Goal: Complete application form

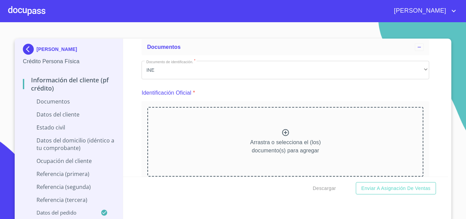
scroll to position [68, 0]
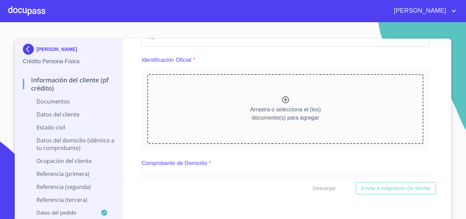
click at [282, 100] on icon at bounding box center [285, 99] width 7 height 7
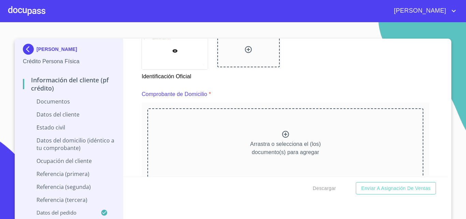
scroll to position [376, 0]
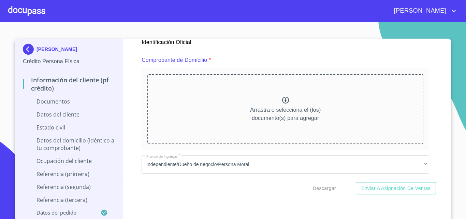
click at [288, 100] on div "Arrastra o selecciona el (los) documento(s) para agregar" at bounding box center [285, 109] width 276 height 70
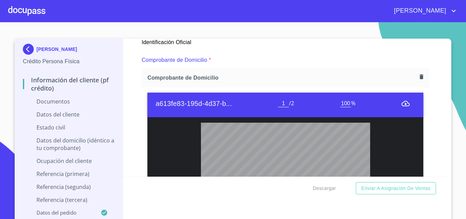
scroll to position [478, 0]
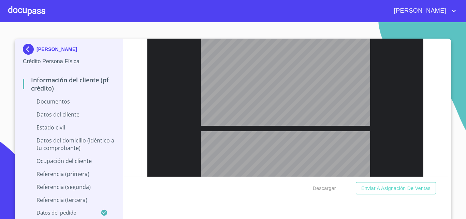
type input "2"
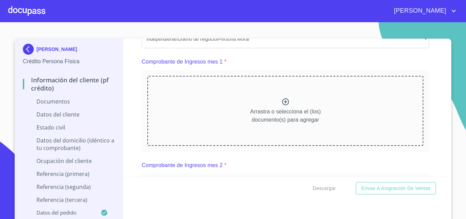
scroll to position [717, 0]
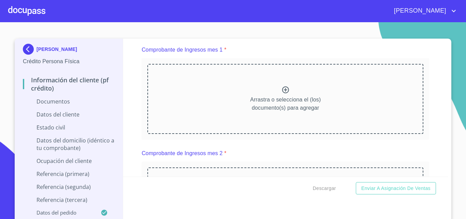
click at [275, 102] on div "Arrastra o selecciona el (los) documento(s) para agregar" at bounding box center [285, 99] width 276 height 70
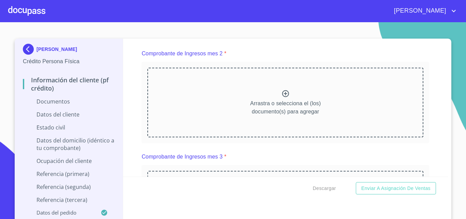
scroll to position [1024, 0]
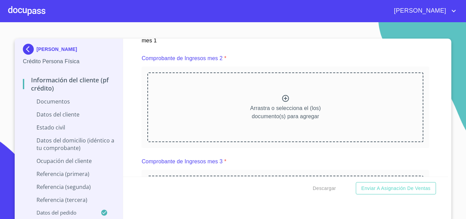
click at [283, 99] on div "Arrastra o selecciona el (los) documento(s) para agregar" at bounding box center [285, 107] width 276 height 70
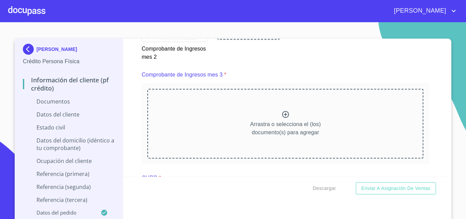
scroll to position [1366, 0]
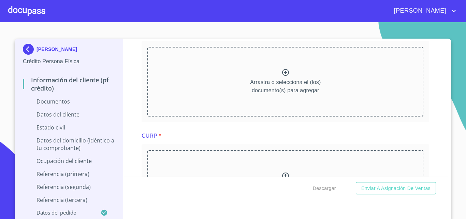
click at [287, 86] on div "Arrastra o selecciona el (los) documento(s) para agregar" at bounding box center [285, 82] width 276 height 70
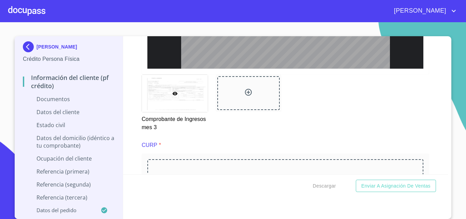
scroll to position [1639, 0]
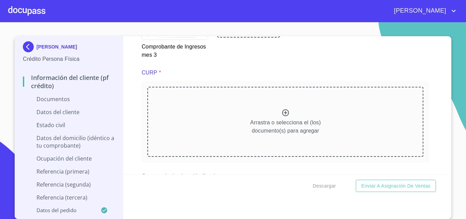
click at [251, 123] on div "Arrastra o selecciona el (los) documento(s) para agregar" at bounding box center [285, 122] width 276 height 70
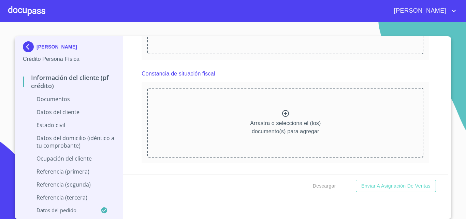
click at [262, 119] on div "Arrastra o selecciona el (los) documento(s) para agregar" at bounding box center [285, 123] width 276 height 70
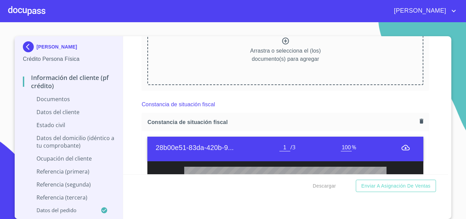
scroll to position [1639, 0]
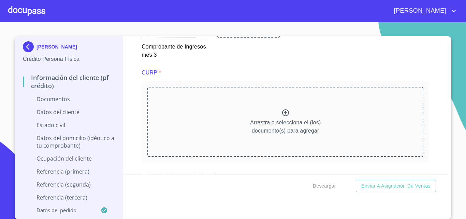
click at [226, 113] on div "Arrastra o selecciona el (los) documento(s) para agregar" at bounding box center [285, 122] width 276 height 70
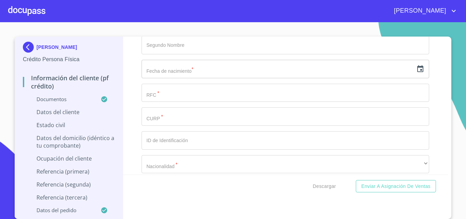
scroll to position [2390, 0]
click at [416, 73] on icon "button" at bounding box center [420, 69] width 8 height 8
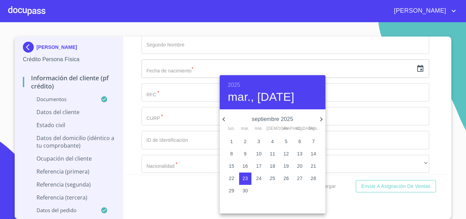
click at [236, 84] on h6 "2025" at bounding box center [234, 85] width 12 height 10
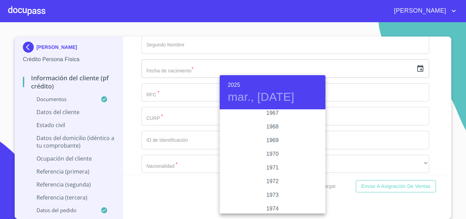
scroll to position [574, 0]
click at [271, 144] on div "1969" at bounding box center [273, 145] width 106 height 14
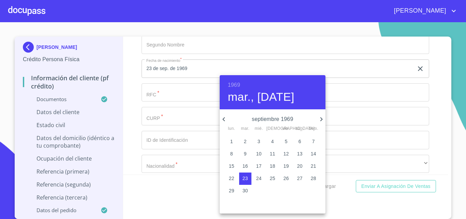
click at [230, 117] on p "septiembre 1969" at bounding box center [272, 119] width 89 height 8
click at [227, 118] on icon "button" at bounding box center [224, 119] width 8 height 8
click at [226, 118] on icon "button" at bounding box center [224, 119] width 8 height 8
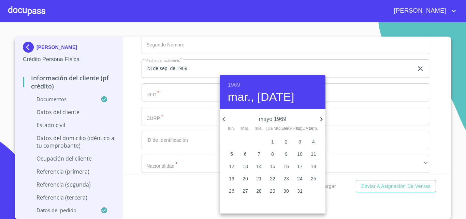
click at [226, 118] on icon "button" at bounding box center [224, 119] width 8 height 8
click at [272, 154] on p "6" at bounding box center [272, 153] width 3 height 7
type input "6 de mar. de 1969"
click at [128, 116] on div at bounding box center [233, 109] width 466 height 219
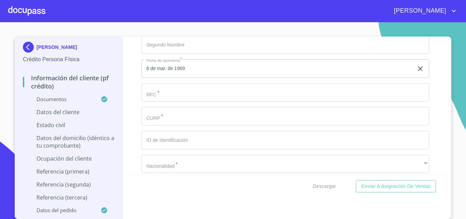
click at [156, 102] on input "Documento de identificación.   *" at bounding box center [286, 92] width 288 height 18
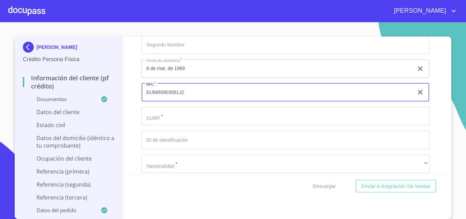
type input "EUMR6903061J2"
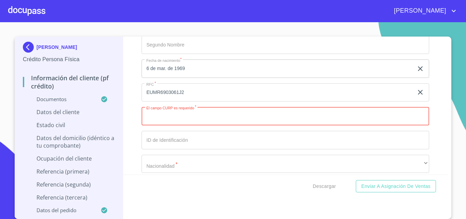
paste input "EUMR690306MJCSDS06"
type input "EUMR690306MJCSDS06"
click at [132, 126] on div "Información del cliente (PF crédito) Documentos Documento de identificación.   …" at bounding box center [285, 106] width 325 height 138
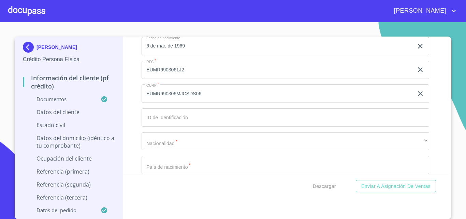
scroll to position [2424, 0]
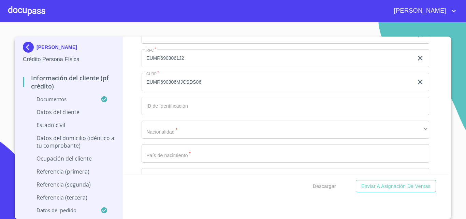
drag, startPoint x: 154, startPoint y: 119, endPoint x: 124, endPoint y: 114, distance: 29.7
click at [136, 116] on div "Información del cliente (PF crédito) Documentos Documento de identificación.   …" at bounding box center [285, 106] width 325 height 138
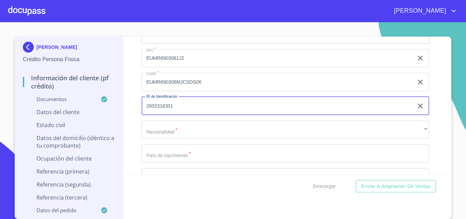
type input "2602318301"
click at [131, 143] on div "Información del cliente (PF crédito) Documentos Documento de identificación.   …" at bounding box center [285, 106] width 325 height 138
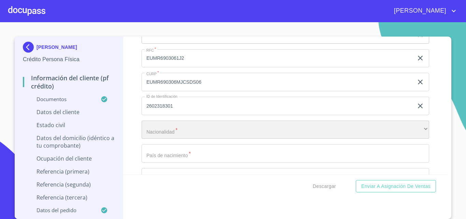
click at [161, 139] on div "​" at bounding box center [286, 130] width 288 height 18
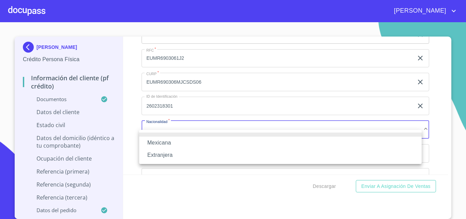
click at [157, 138] on li "Mexicana" at bounding box center [280, 143] width 283 height 12
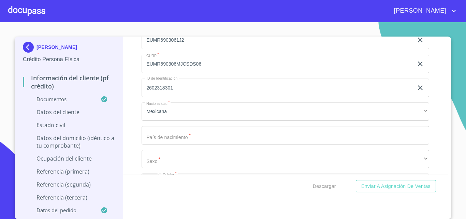
scroll to position [2458, 0]
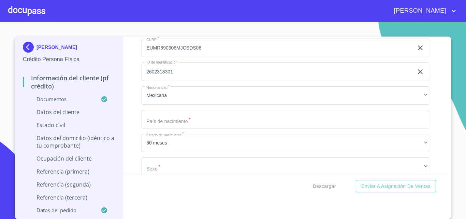
click at [156, 122] on input "Documento de identificación.   *" at bounding box center [286, 119] width 288 height 18
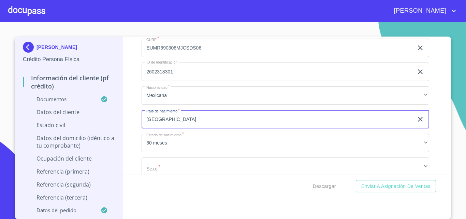
type input "[GEOGRAPHIC_DATA]"
click at [126, 124] on div "Información del cliente (PF crédito) Documentos Documento de identificación.   …" at bounding box center [285, 106] width 325 height 138
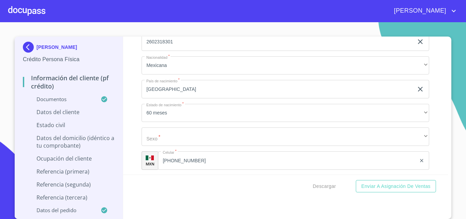
scroll to position [2526, 0]
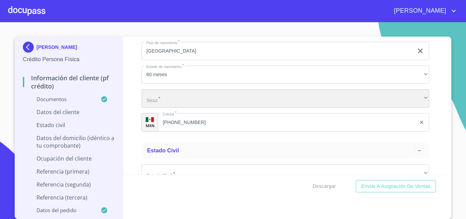
click at [185, 108] on div "​" at bounding box center [286, 98] width 288 height 18
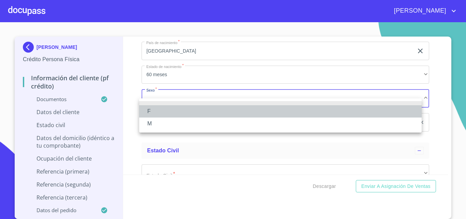
click at [185, 110] on li "F" at bounding box center [280, 111] width 283 height 12
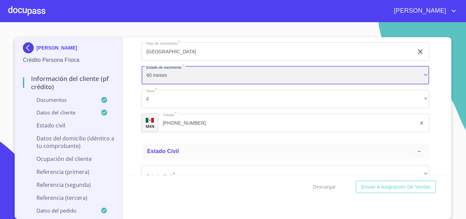
click at [206, 84] on div "60 meses" at bounding box center [286, 75] width 288 height 18
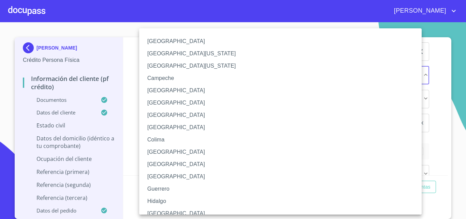
scroll to position [5, 0]
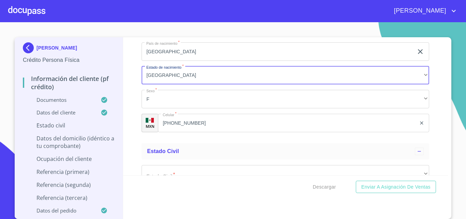
click at [119, 144] on div "[PERSON_NAME] Crédito Persona Física Información del cliente (PF crédito) Docum…" at bounding box center [69, 128] width 109 height 182
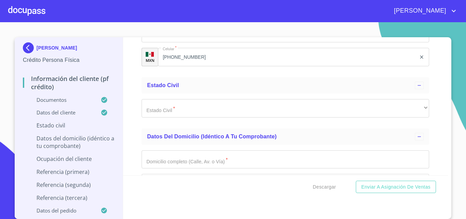
scroll to position [2595, 0]
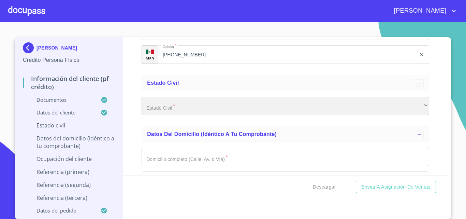
click at [155, 113] on div "​" at bounding box center [286, 106] width 288 height 18
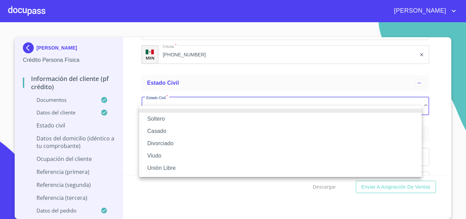
click at [153, 129] on li "Casado" at bounding box center [280, 131] width 283 height 12
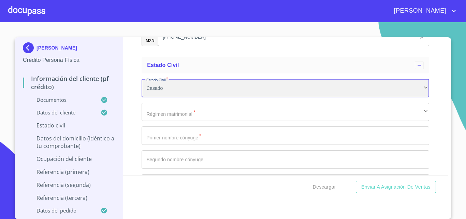
scroll to position [2629, 0]
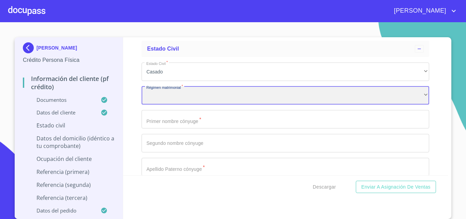
click at [151, 100] on div "​" at bounding box center [286, 95] width 288 height 18
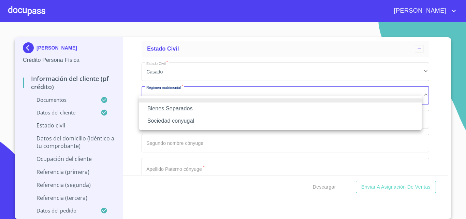
click at [154, 117] on li "Sociedad conyugal" at bounding box center [280, 121] width 283 height 12
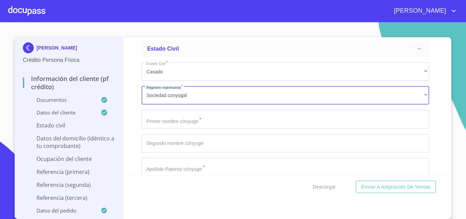
click at [131, 111] on div "Información del cliente (PF crédito) Documentos Documento de identificación.   …" at bounding box center [285, 106] width 325 height 138
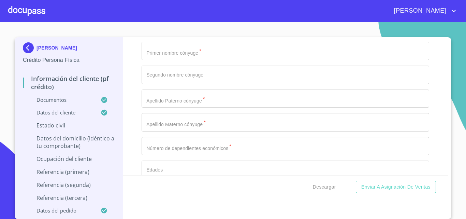
click at [159, 60] on input "Documento de identificación.   *" at bounding box center [286, 51] width 288 height 18
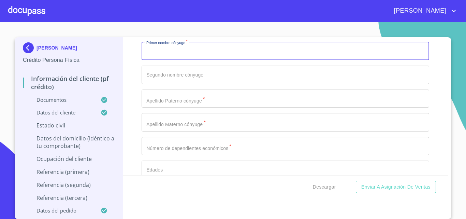
scroll to position [2663, 0]
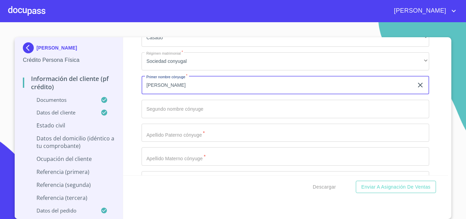
type input "[PERSON_NAME]"
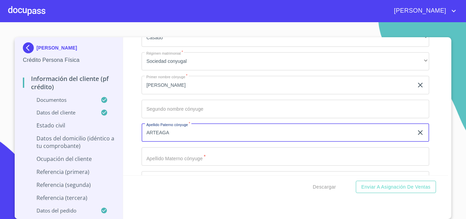
type input "ARTEAGA"
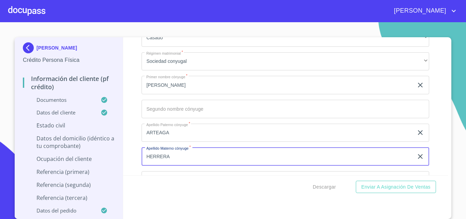
type input "HERRERA"
click at [131, 133] on div "Información del cliente (PF crédito) Documentos Documento de identificación.   …" at bounding box center [285, 106] width 325 height 138
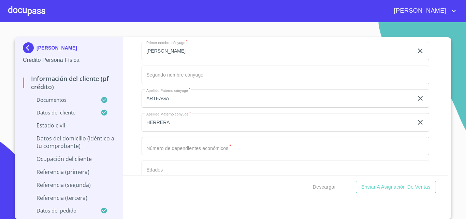
scroll to position [2731, 0]
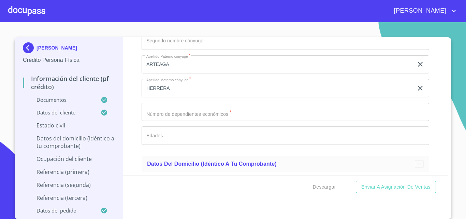
click at [164, 121] on input "Documento de identificación.   *" at bounding box center [286, 112] width 288 height 18
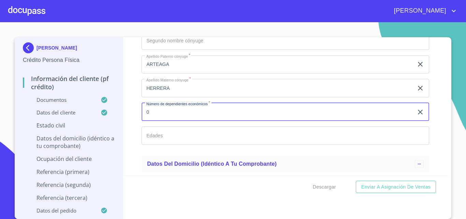
type input "0"
click at [131, 131] on div "Información del cliente (PF crédito) Documentos Documento de identificación.   …" at bounding box center [285, 106] width 325 height 138
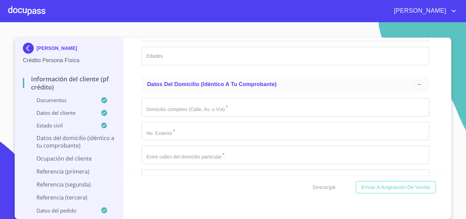
scroll to position [2834, 0]
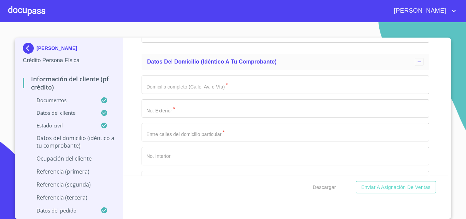
click at [164, 94] on input "Documento de identificación.   *" at bounding box center [286, 84] width 288 height 18
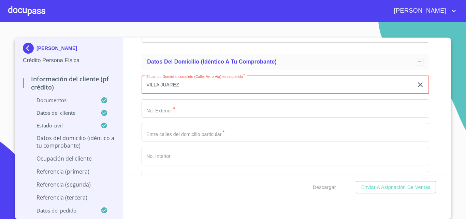
type input "VILLA JUAREZ"
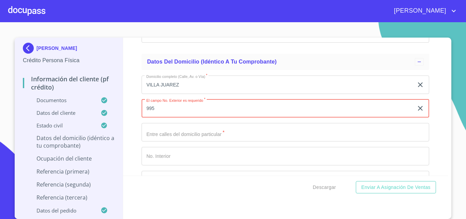
type input "995"
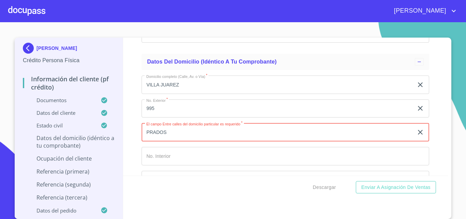
type input "PRADOS"
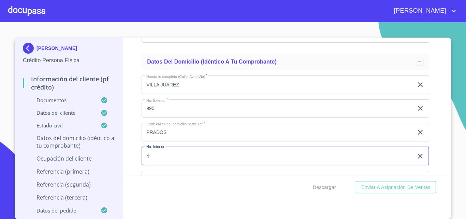
type input "4"
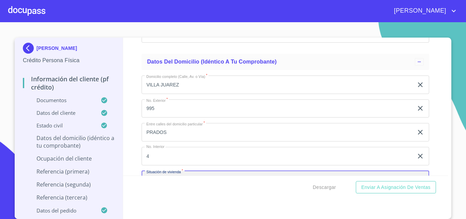
scroll to position [2915, 0]
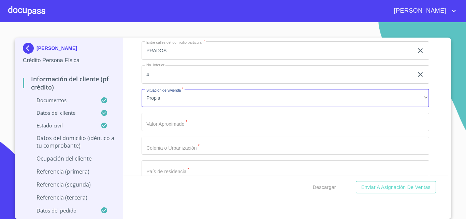
click at [158, 124] on input "Documento de identificación.   *" at bounding box center [286, 122] width 288 height 18
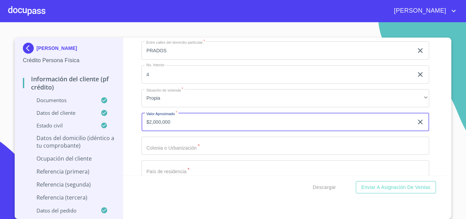
type input "$2,000,000"
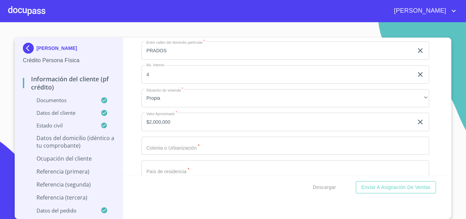
click at [133, 150] on div "Información del cliente (PF crédito) Documentos Documento de identificación.   …" at bounding box center [285, 107] width 325 height 138
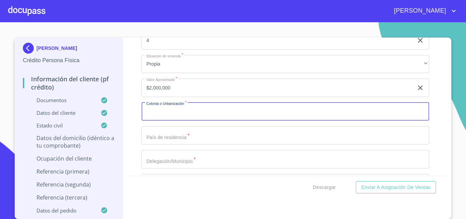
click at [155, 118] on input "Documento de identificación.   *" at bounding box center [286, 111] width 288 height 18
type input "[PERSON_NAME]"
click at [133, 149] on div "Información del cliente (PF crédito) Documentos Documento de identificación.   …" at bounding box center [285, 107] width 325 height 138
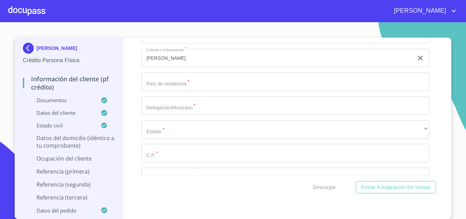
scroll to position [3018, 0]
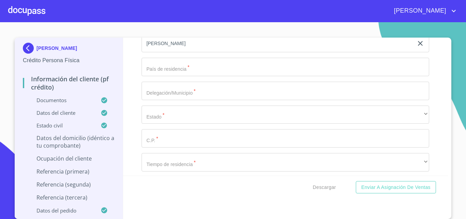
click at [160, 76] on input "Documento de identificación.   *" at bounding box center [286, 67] width 288 height 18
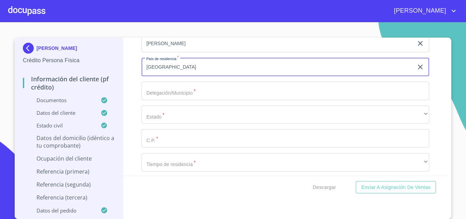
type input "[GEOGRAPHIC_DATA]"
click at [133, 96] on div "Información del cliente (PF crédito) Documentos Documento de identificación.   …" at bounding box center [285, 107] width 325 height 138
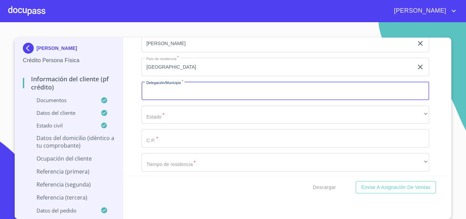
click at [166, 100] on input "Documento de identificación.   *" at bounding box center [286, 91] width 288 height 18
type input "ZAPOPAN"
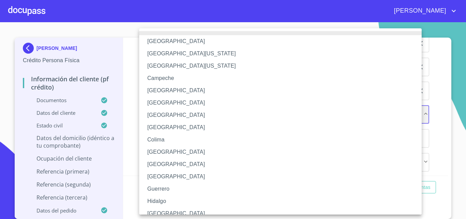
scroll to position [5, 0]
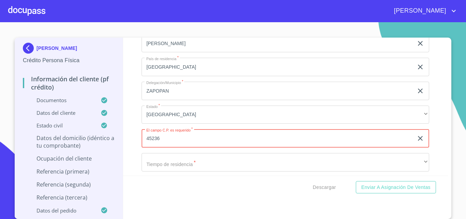
type input "45236"
click at [135, 141] on div "Información del cliente (PF crédito) Documentos Documento de identificación.   …" at bounding box center [285, 107] width 325 height 138
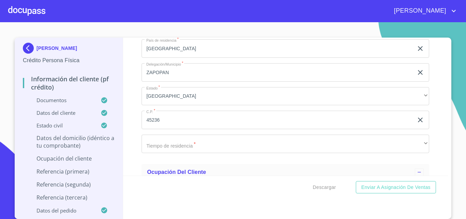
scroll to position [3052, 0]
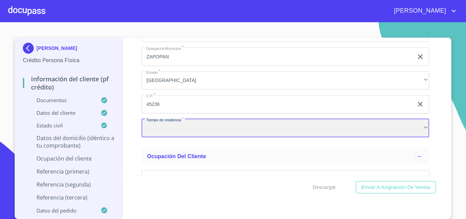
click at [153, 135] on div "​" at bounding box center [286, 128] width 288 height 18
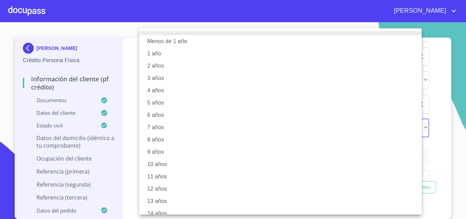
click at [158, 101] on li "5 años" at bounding box center [283, 103] width 288 height 12
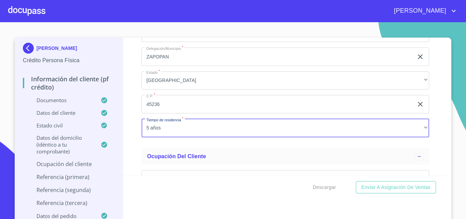
click at [129, 134] on div "Información del cliente (PF crédito) Documentos Documento de identificación.   …" at bounding box center [285, 107] width 325 height 138
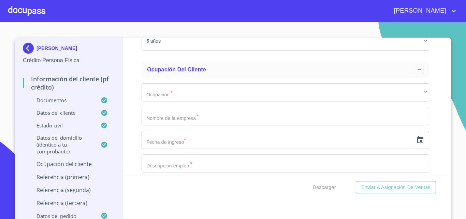
scroll to position [3154, 0]
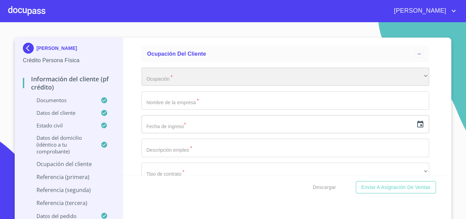
click at [166, 86] on div "​" at bounding box center [286, 77] width 288 height 18
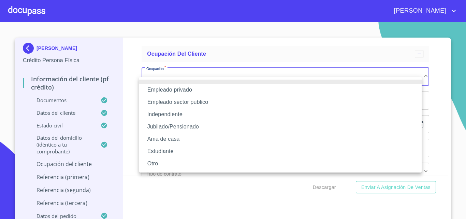
click at [158, 117] on li "Independiente" at bounding box center [280, 114] width 283 height 12
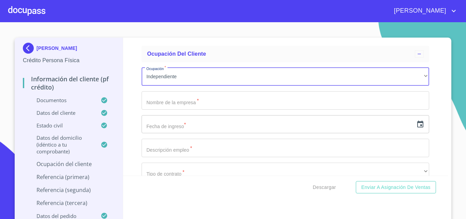
click at [139, 116] on div "Información del cliente (PF crédito) Documentos Documento de identificación.   …" at bounding box center [285, 107] width 325 height 138
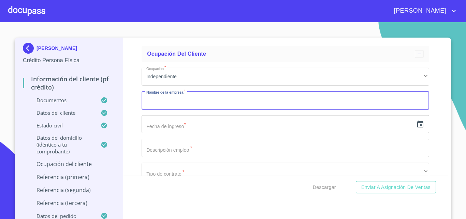
click at [156, 110] on input "Documento de identificación.   *" at bounding box center [286, 100] width 288 height 18
type input "R"
type input "[PERSON_NAME]"
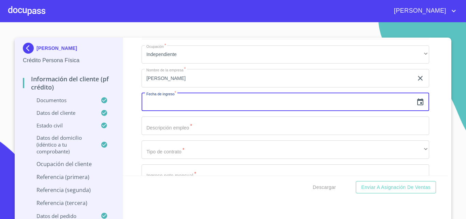
scroll to position [3188, 0]
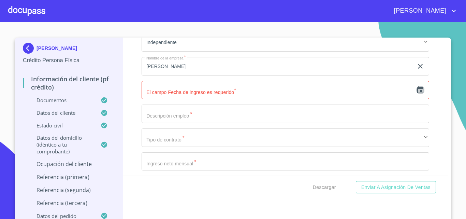
click at [418, 93] on icon "button" at bounding box center [421, 89] width 6 height 7
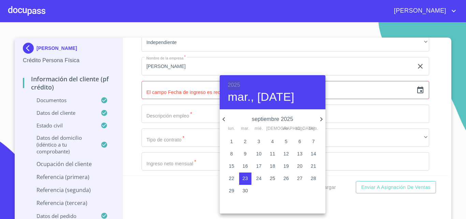
click at [236, 85] on h6 "2025" at bounding box center [234, 85] width 12 height 10
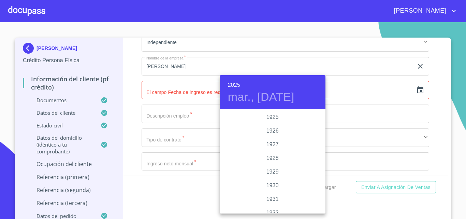
scroll to position [1325, 0]
click at [266, 128] on div "2023" at bounding box center [273, 131] width 106 height 14
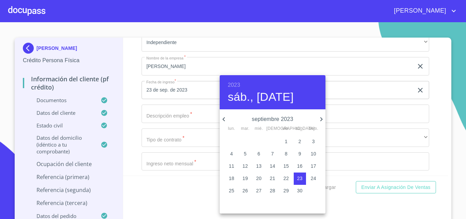
click at [222, 115] on icon "button" at bounding box center [224, 119] width 8 height 8
click at [223, 117] on icon "button" at bounding box center [224, 119] width 8 height 8
drag, startPoint x: 223, startPoint y: 117, endPoint x: 224, endPoint y: 132, distance: 14.7
click at [224, 117] on icon "button" at bounding box center [224, 119] width 8 height 8
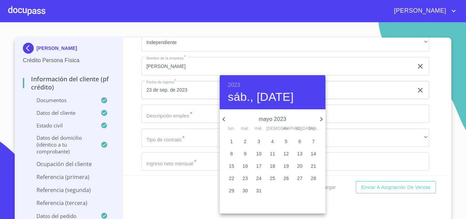
click at [262, 142] on span "3" at bounding box center [259, 141] width 12 height 7
type input "3 de may. de 2023"
click at [140, 111] on div at bounding box center [233, 109] width 466 height 219
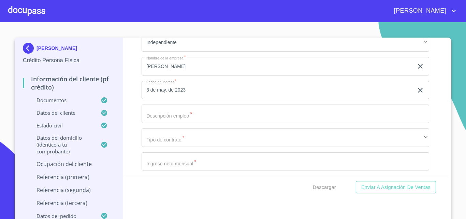
click at [160, 114] on input "Documento de identificación.   *" at bounding box center [286, 113] width 288 height 18
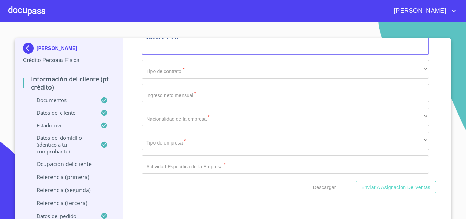
scroll to position [0, 0]
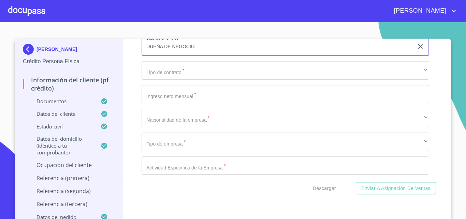
type input "DUEÑA DE NEGOCIO"
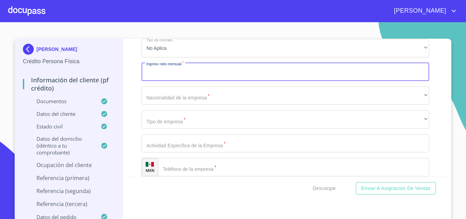
scroll to position [3291, 0]
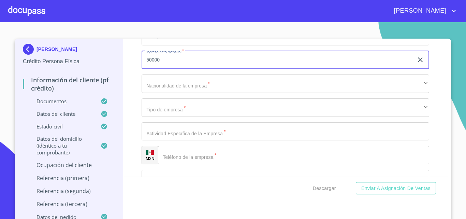
type input "50000"
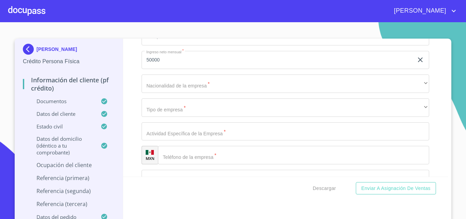
click at [138, 88] on div "Información del cliente (PF crédito) Documentos Documento de identificación.   …" at bounding box center [285, 108] width 325 height 138
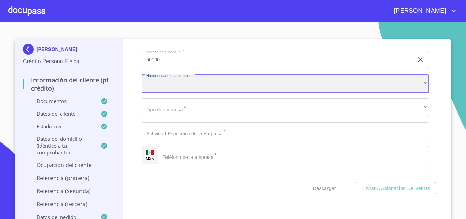
click at [168, 90] on div "​" at bounding box center [286, 83] width 288 height 18
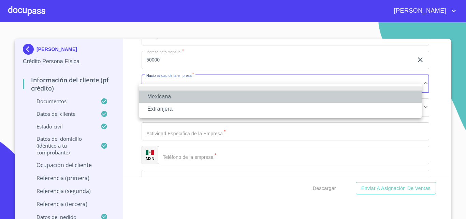
click at [163, 93] on li "Mexicana" at bounding box center [280, 96] width 283 height 12
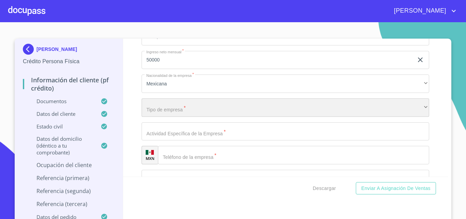
click at [161, 115] on div "​" at bounding box center [286, 107] width 288 height 18
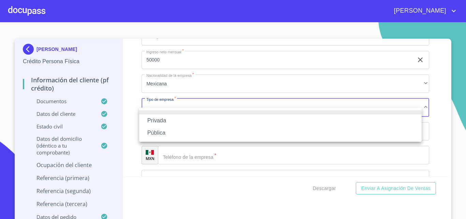
click at [157, 123] on li "Privada" at bounding box center [280, 120] width 283 height 12
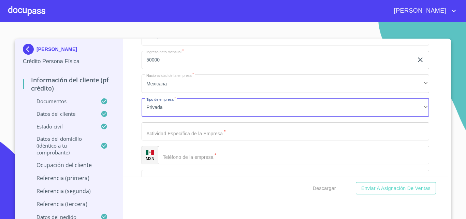
click at [137, 114] on div "Información del cliente (PF crédito) Documentos Documento de identificación.   …" at bounding box center [285, 108] width 325 height 138
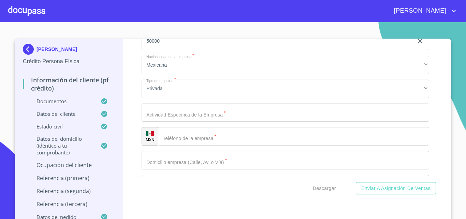
scroll to position [3325, 0]
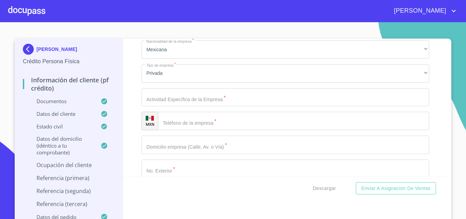
drag, startPoint x: 152, startPoint y: 109, endPoint x: 117, endPoint y: 111, distance: 34.9
click at [145, 107] on input "Documento de identificación.   *" at bounding box center [286, 97] width 288 height 18
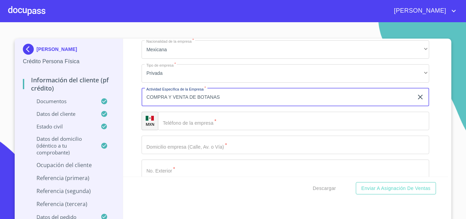
type input "COMPRA Y VENTA DE BOTANAS"
click at [173, 130] on input "Documento de identificación.   *" at bounding box center [293, 121] width 271 height 18
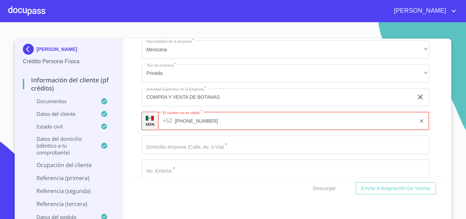
type input "[PHONE_NUMBER]"
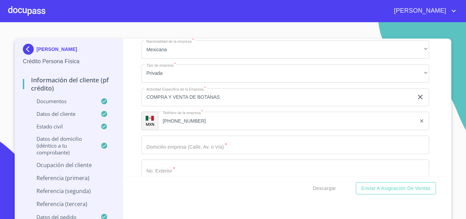
click at [128, 139] on div "Información del cliente (PF crédito) Documentos Documento de identificación.   …" at bounding box center [285, 108] width 325 height 138
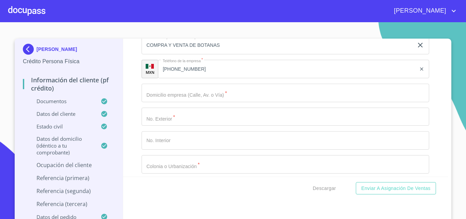
scroll to position [3393, 0]
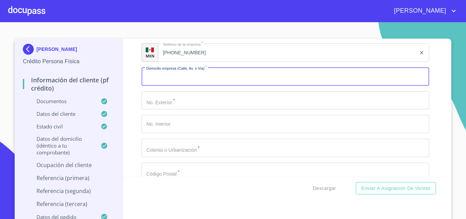
drag, startPoint x: 144, startPoint y: 92, endPoint x: 145, endPoint y: 103, distance: 11.7
click at [145, 86] on input "Documento de identificación.   *" at bounding box center [286, 76] width 288 height 18
type input "s"
type input "SANTA ROSALIA"
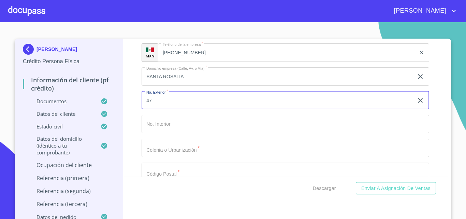
type input "47"
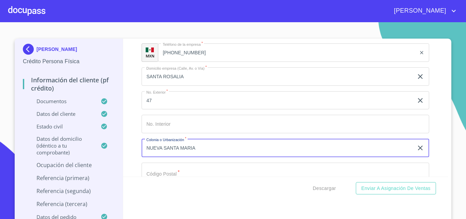
type input "NUEVA SANTA MARIA"
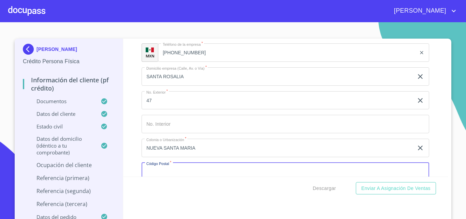
scroll to position [3406, 0]
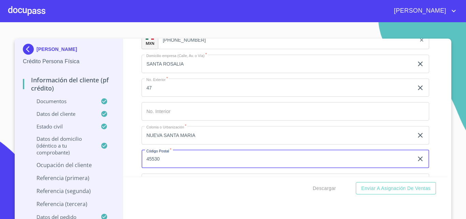
type input "45530"
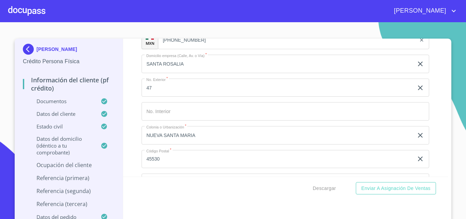
click at [134, 145] on div "Información del cliente (PF crédito) Documentos Documento de identificación.   …" at bounding box center [285, 108] width 325 height 138
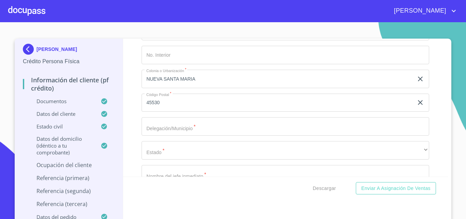
scroll to position [3474, 0]
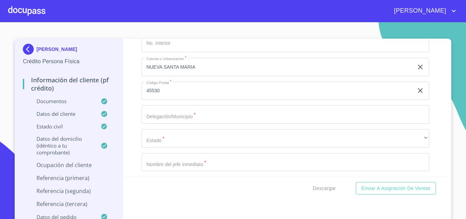
click at [169, 123] on input "Documento de identificación.   *" at bounding box center [286, 114] width 288 height 18
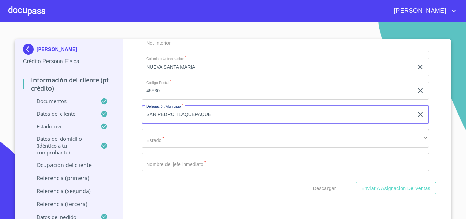
type input "SAN PEDRO TLAQUEPAQUE"
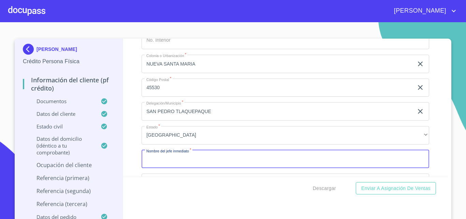
scroll to position [3545, 0]
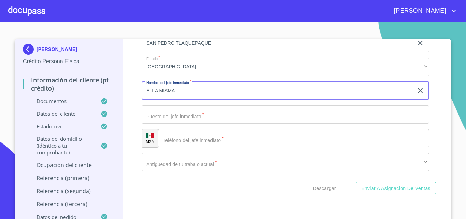
type input "ELLA MISMA"
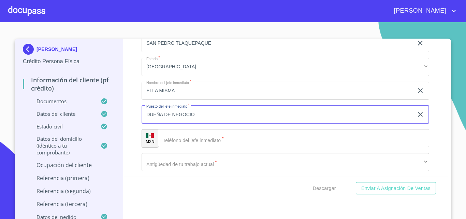
type input "DUEÑA DE NEGOCIO"
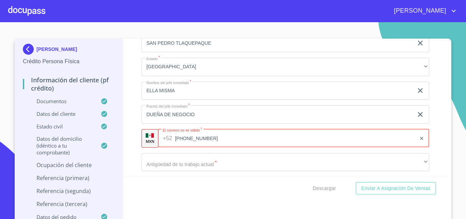
type input "[PHONE_NUMBER]"
click at [138, 110] on div "Información del cliente (PF crédito) Documentos Documento de identificación.   …" at bounding box center [285, 108] width 325 height 138
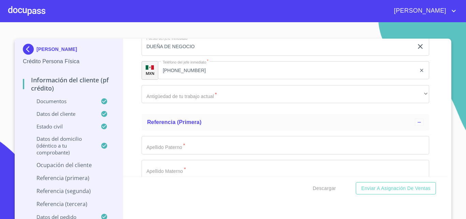
scroll to position [3614, 0]
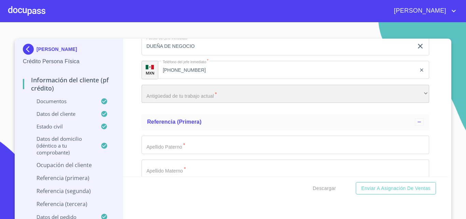
click at [152, 103] on div "​" at bounding box center [286, 94] width 288 height 18
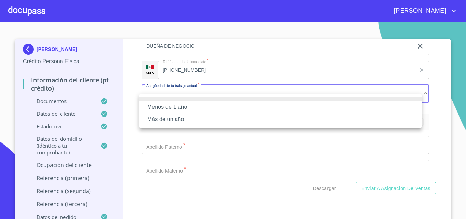
click at [151, 118] on li "Más de un año" at bounding box center [280, 119] width 283 height 12
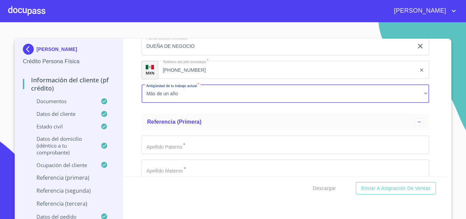
click at [134, 120] on div "Información del cliente (PF crédito) Documentos Documento de identificación.   …" at bounding box center [285, 108] width 325 height 138
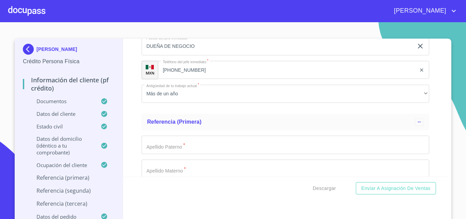
scroll to position [3682, 0]
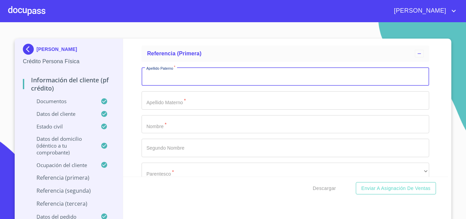
click at [157, 86] on input "Documento de identificación.   *" at bounding box center [286, 76] width 288 height 18
type input "[PERSON_NAME] [PERSON_NAME]"
type input "ARTEAGA"
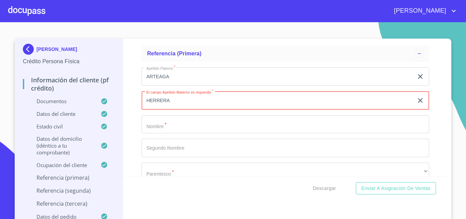
type input "HERRERA"
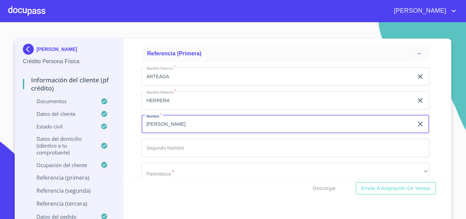
type input "[PERSON_NAME]"
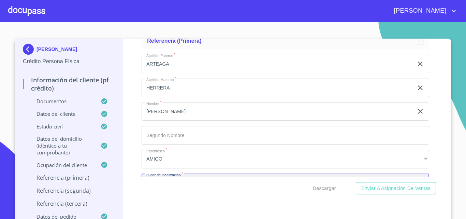
scroll to position [3778, 0]
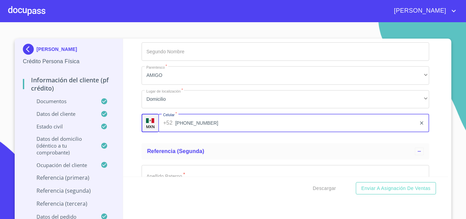
type input "[PHONE_NUMBER]"
click at [130, 127] on div "Información del cliente (PF crédito) Documentos Documento de identificación.   …" at bounding box center [285, 108] width 325 height 138
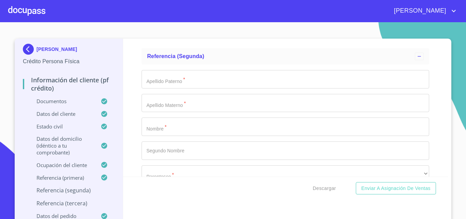
scroll to position [3881, 0]
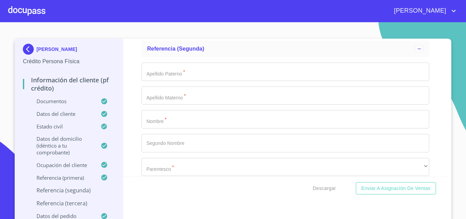
click at [161, 81] on input "Documento de identificación.   *" at bounding box center [286, 71] width 288 height 18
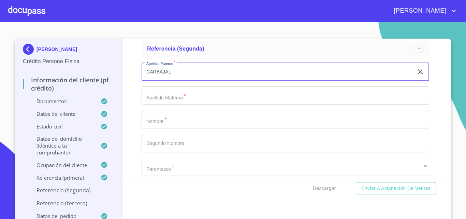
type input "CARBAJAL"
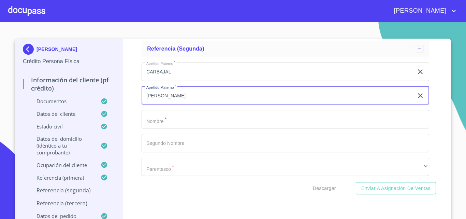
type input "[PERSON_NAME]"
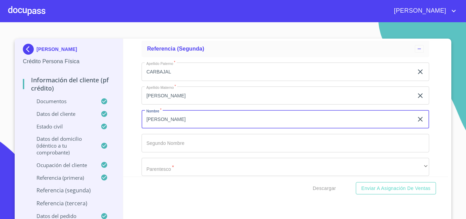
type input "[PERSON_NAME]"
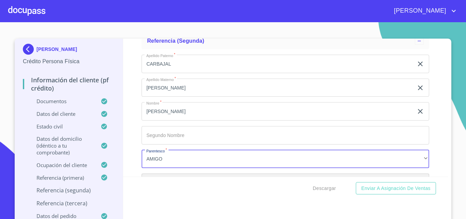
scroll to position [3972, 0]
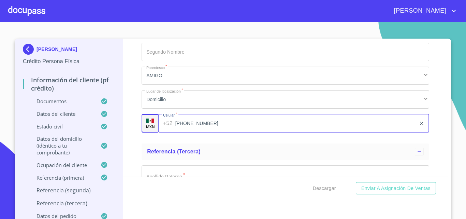
type input "[PHONE_NUMBER]"
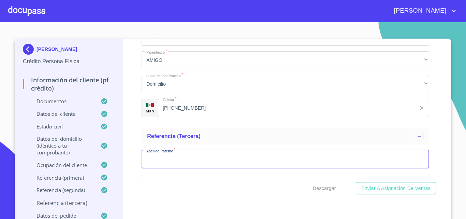
scroll to position [4090, 0]
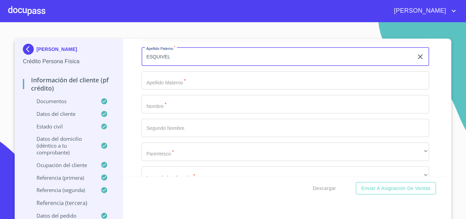
type input "ESQUIVEL"
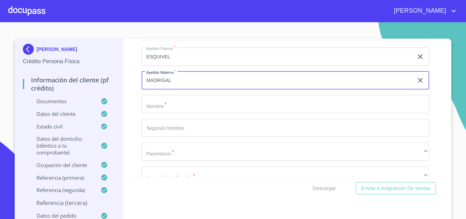
type input "MADRIGAL"
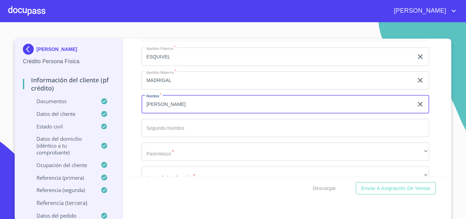
type input "[PERSON_NAME]"
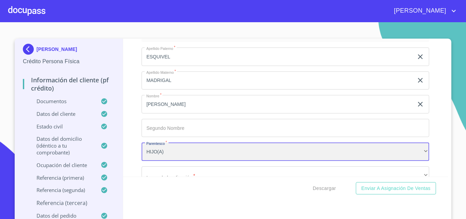
click at [162, 152] on div "HIJO(A)" at bounding box center [286, 151] width 288 height 18
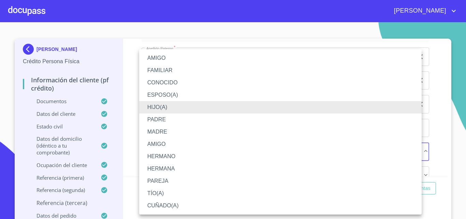
click at [163, 169] on li "HERMANA" at bounding box center [280, 169] width 283 height 12
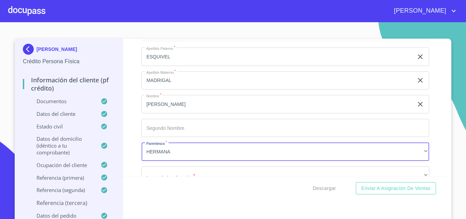
click at [130, 145] on div "Información del cliente (PF crédito) Documentos Documento de identificación.   …" at bounding box center [285, 108] width 325 height 138
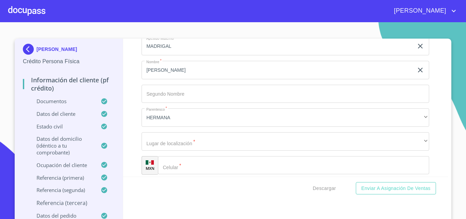
scroll to position [4158, 0]
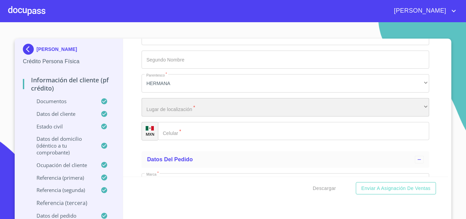
click at [153, 114] on div "​" at bounding box center [286, 107] width 288 height 18
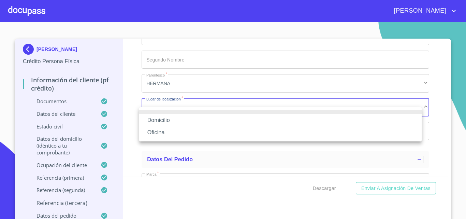
click at [154, 122] on li "Domicilio" at bounding box center [280, 120] width 283 height 12
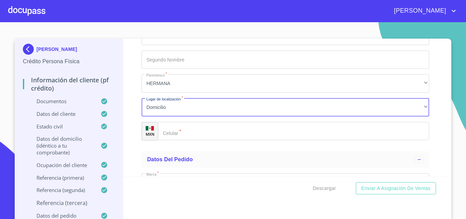
click at [170, 140] on div "​" at bounding box center [293, 131] width 271 height 18
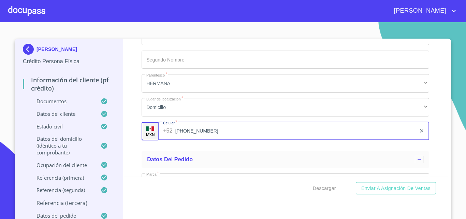
type input "[PHONE_NUMBER]"
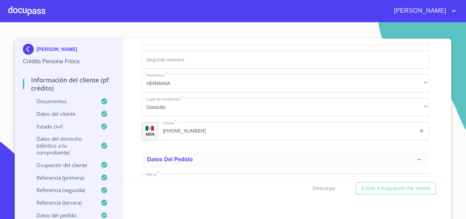
click at [123, 153] on div "Información del cliente (PF crédito) Documentos Documento de identificación.   …" at bounding box center [285, 108] width 325 height 138
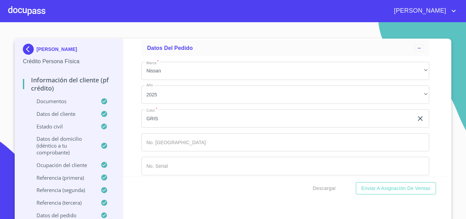
scroll to position [4284, 0]
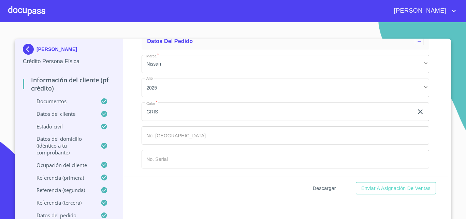
click at [326, 188] on span "Descargar" at bounding box center [324, 188] width 23 height 9
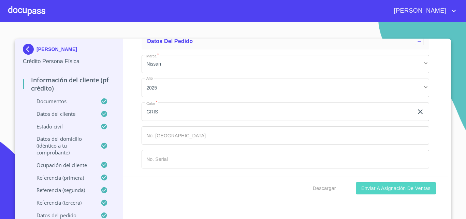
click at [362, 189] on span "Enviar a Asignación de Ventas" at bounding box center [396, 188] width 69 height 9
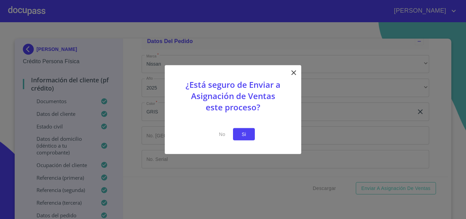
click at [249, 136] on span "Si" at bounding box center [244, 134] width 11 height 9
click at [264, 136] on div "¿Está seguro de Enviar a Asignación de Ventas este proceso? No Si" at bounding box center [233, 109] width 137 height 89
click at [252, 132] on button "Si" at bounding box center [244, 134] width 22 height 13
